Goal: Register for event/course

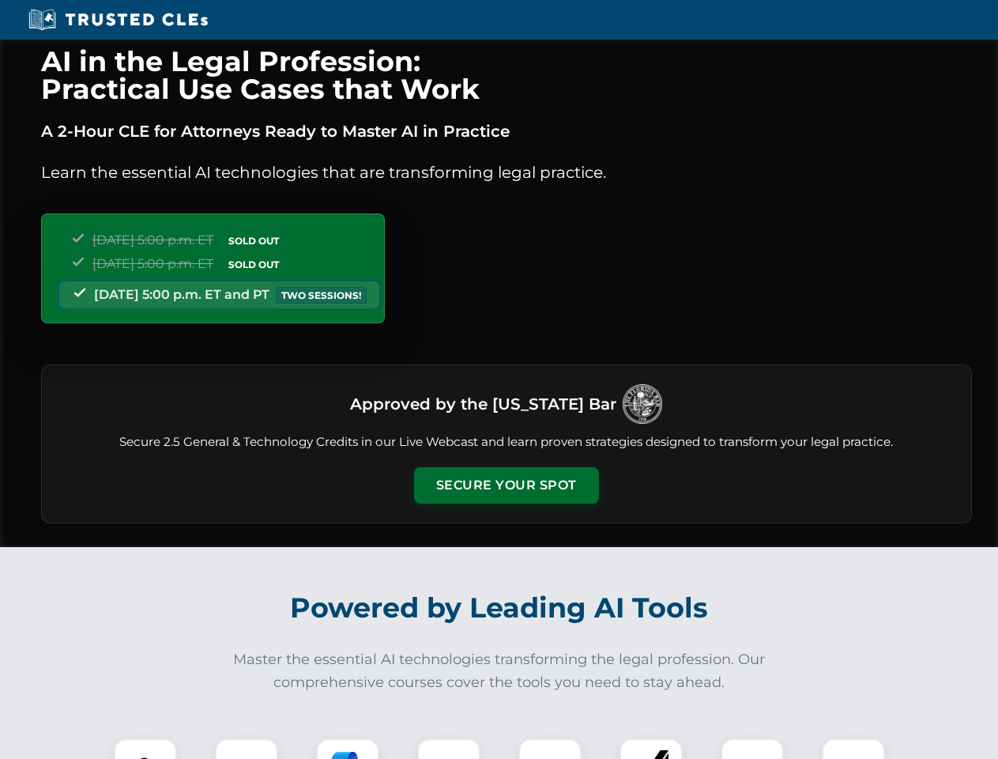
click at [506, 485] on button "Secure Your Spot" at bounding box center [506, 485] width 185 height 36
click at [145, 749] on img at bounding box center [146, 770] width 46 height 46
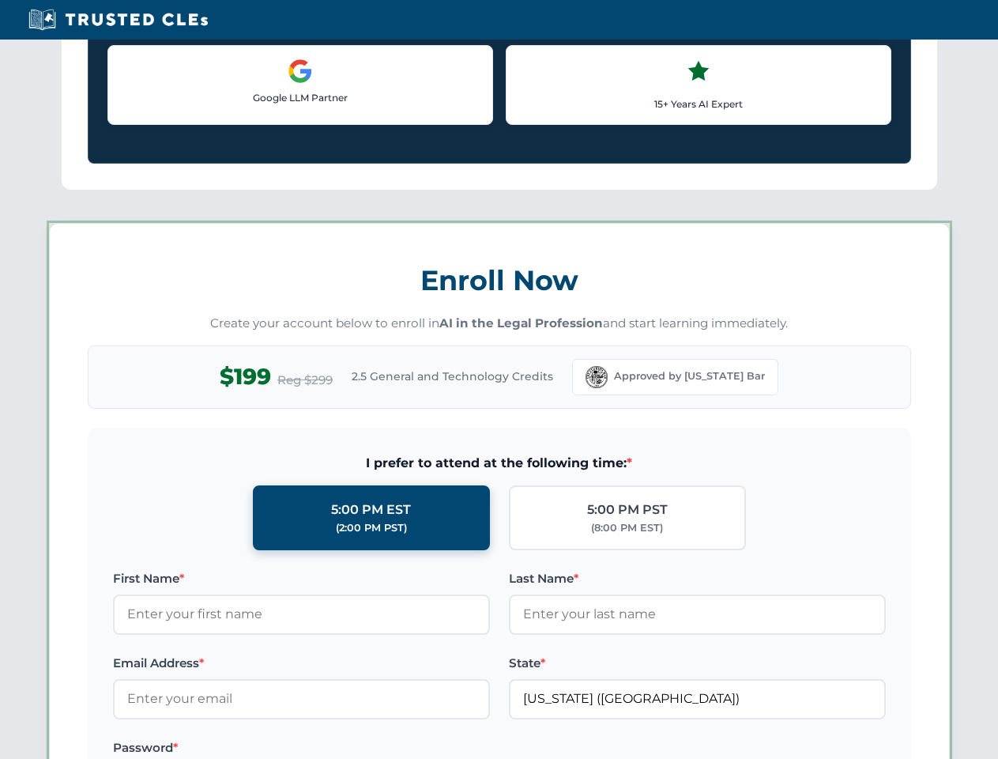
click at [348, 749] on label "Password *" at bounding box center [301, 747] width 377 height 19
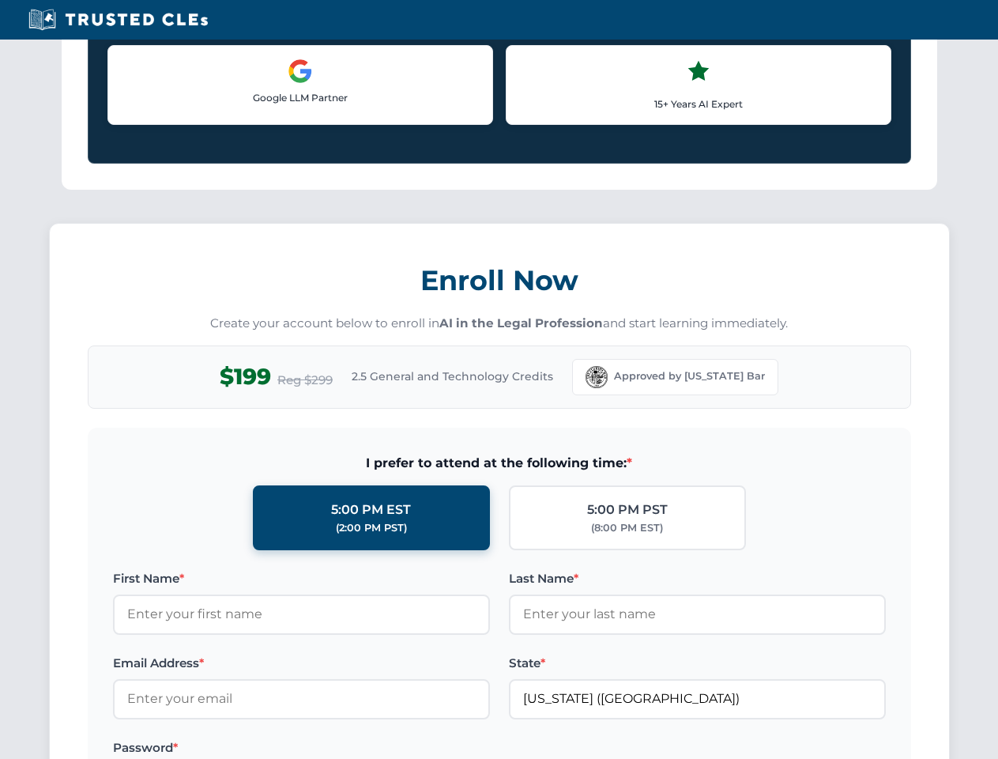
scroll to position [1552, 0]
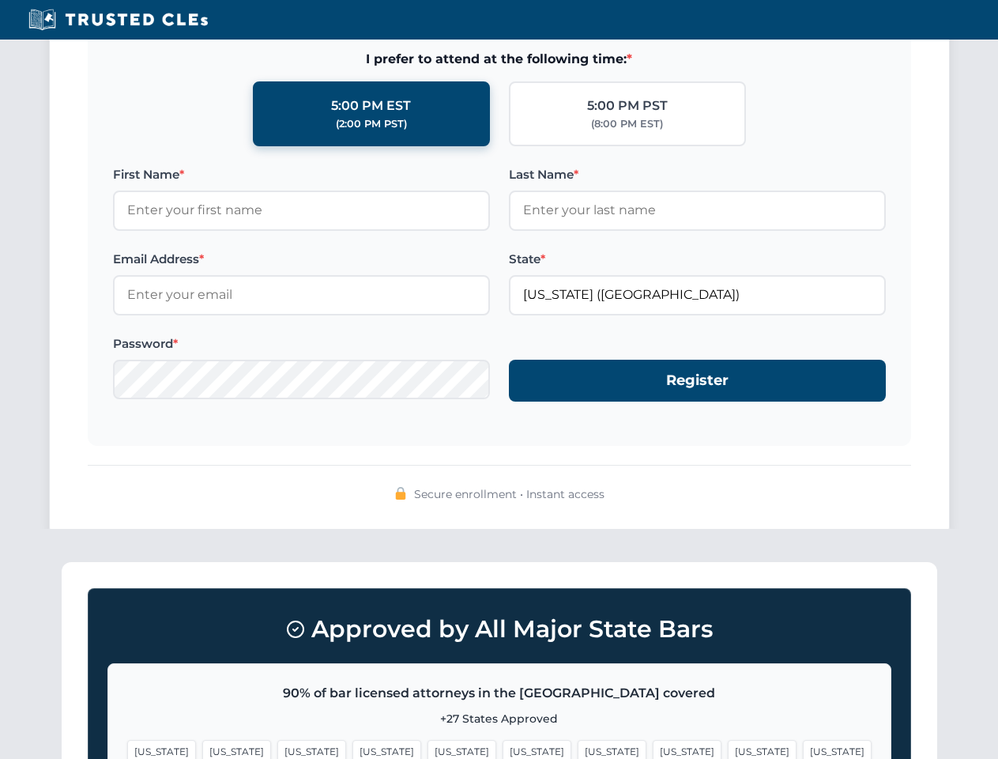
click at [728, 749] on span "[US_STATE]" at bounding box center [762, 751] width 69 height 23
